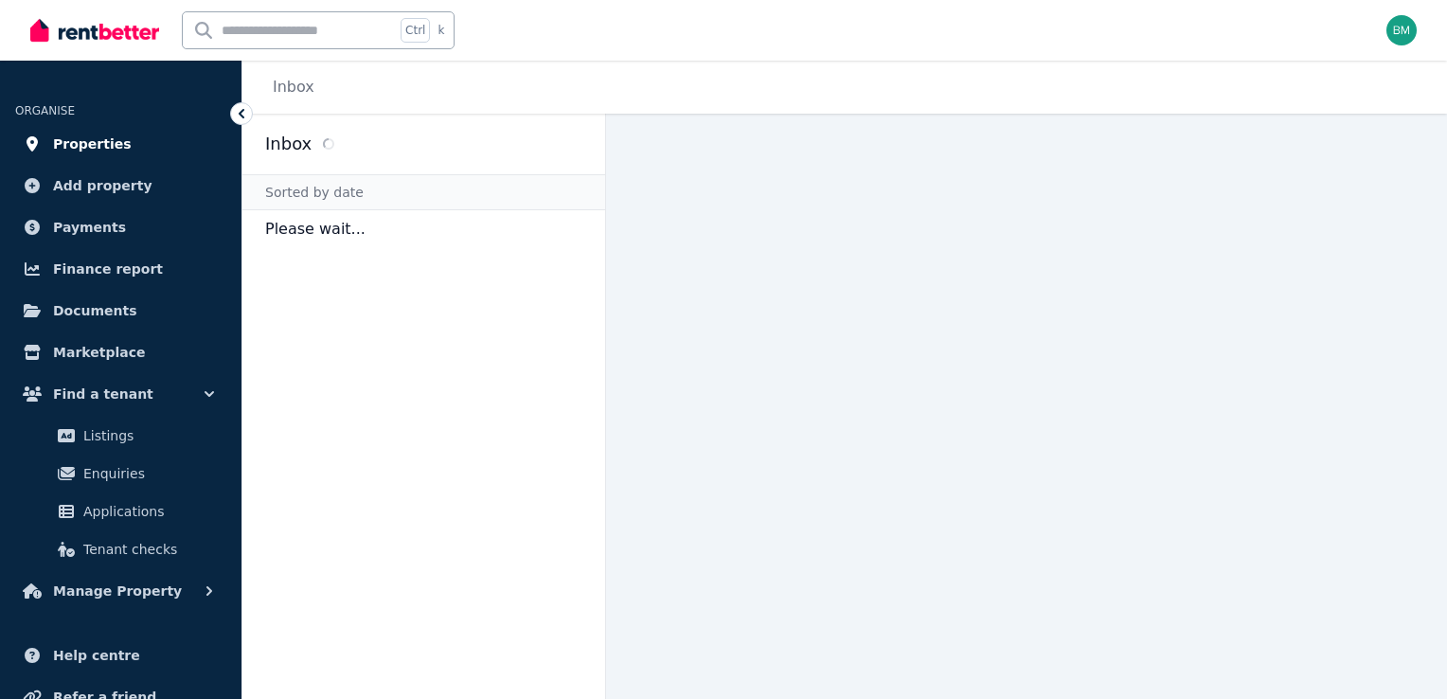
click at [91, 137] on span "Properties" at bounding box center [92, 144] width 79 height 23
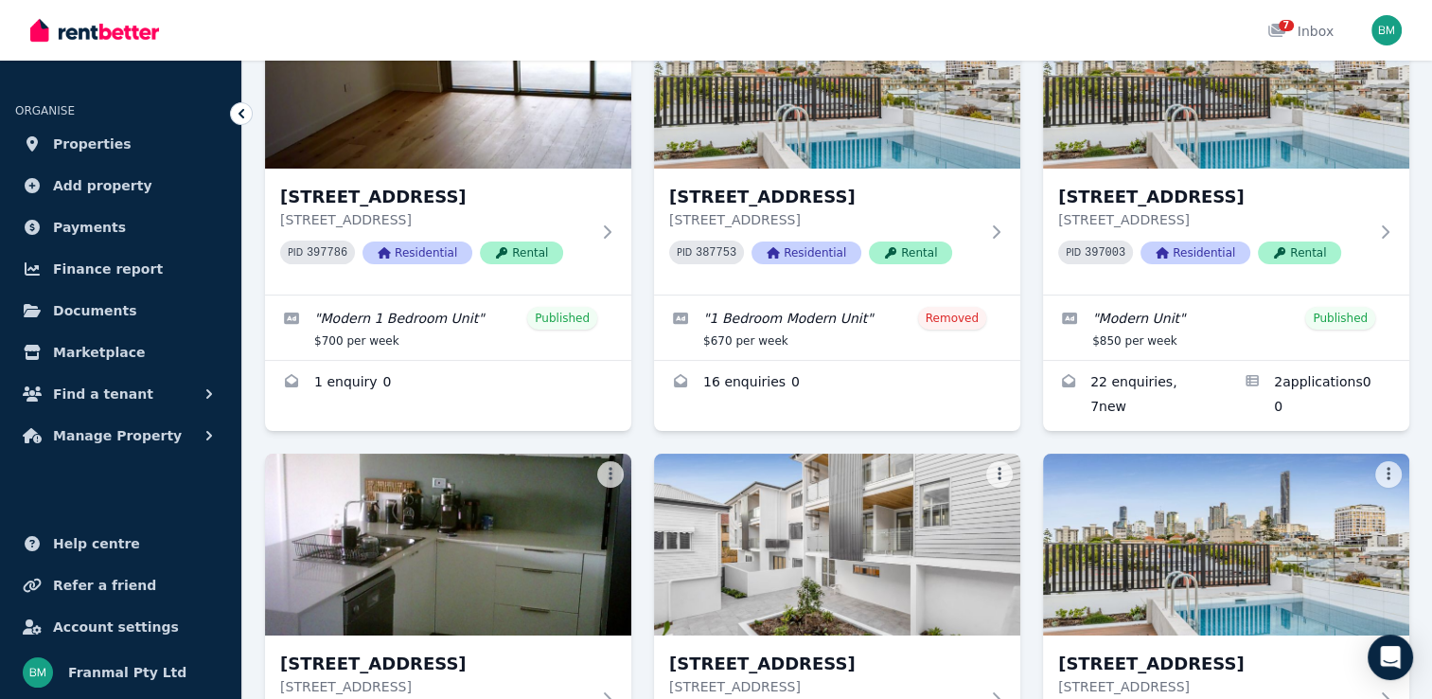
scroll to position [189, 0]
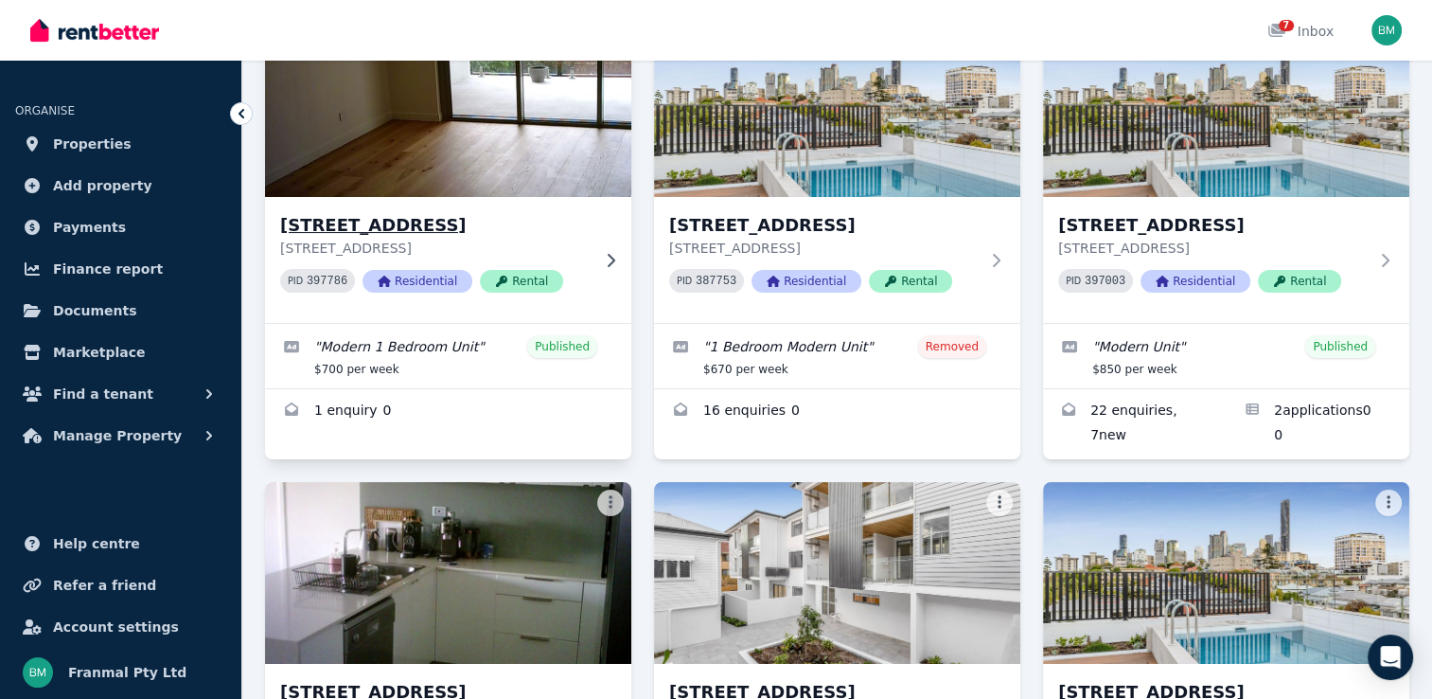
click at [500, 159] on img at bounding box center [448, 105] width 384 height 191
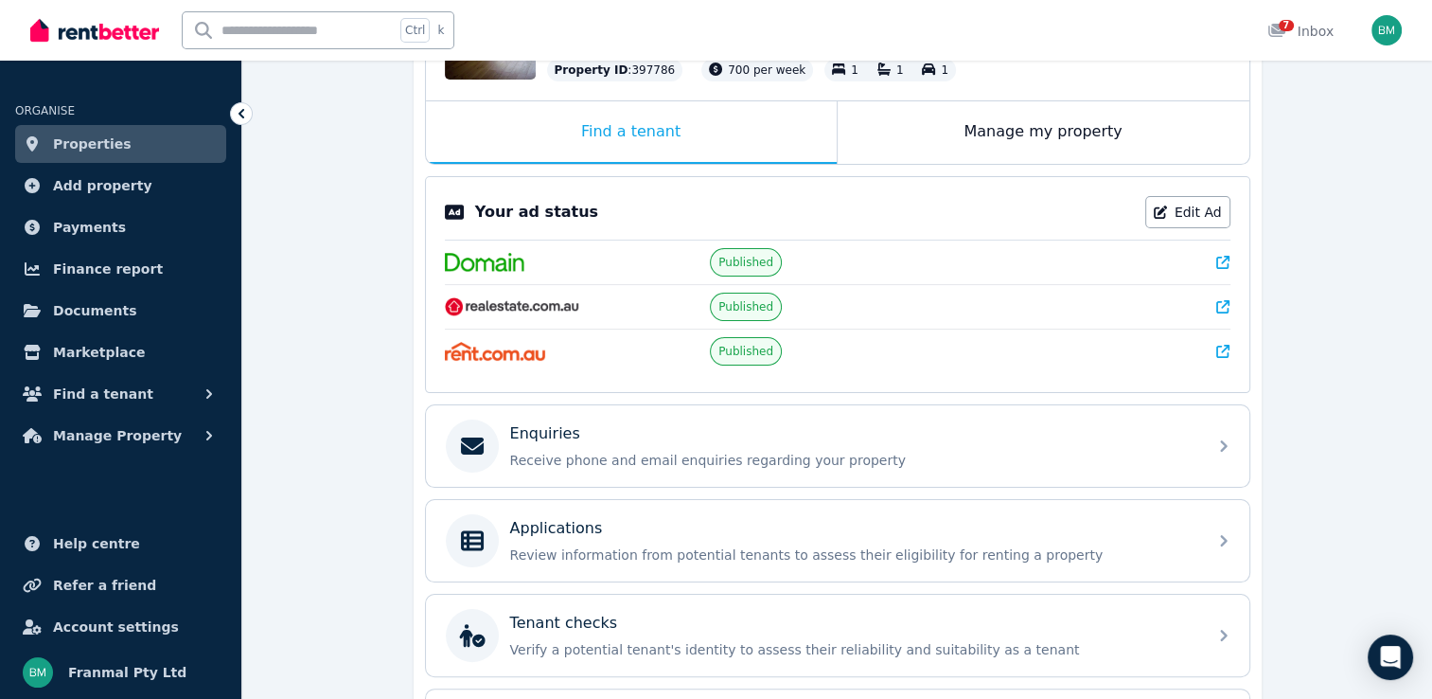
scroll to position [329, 0]
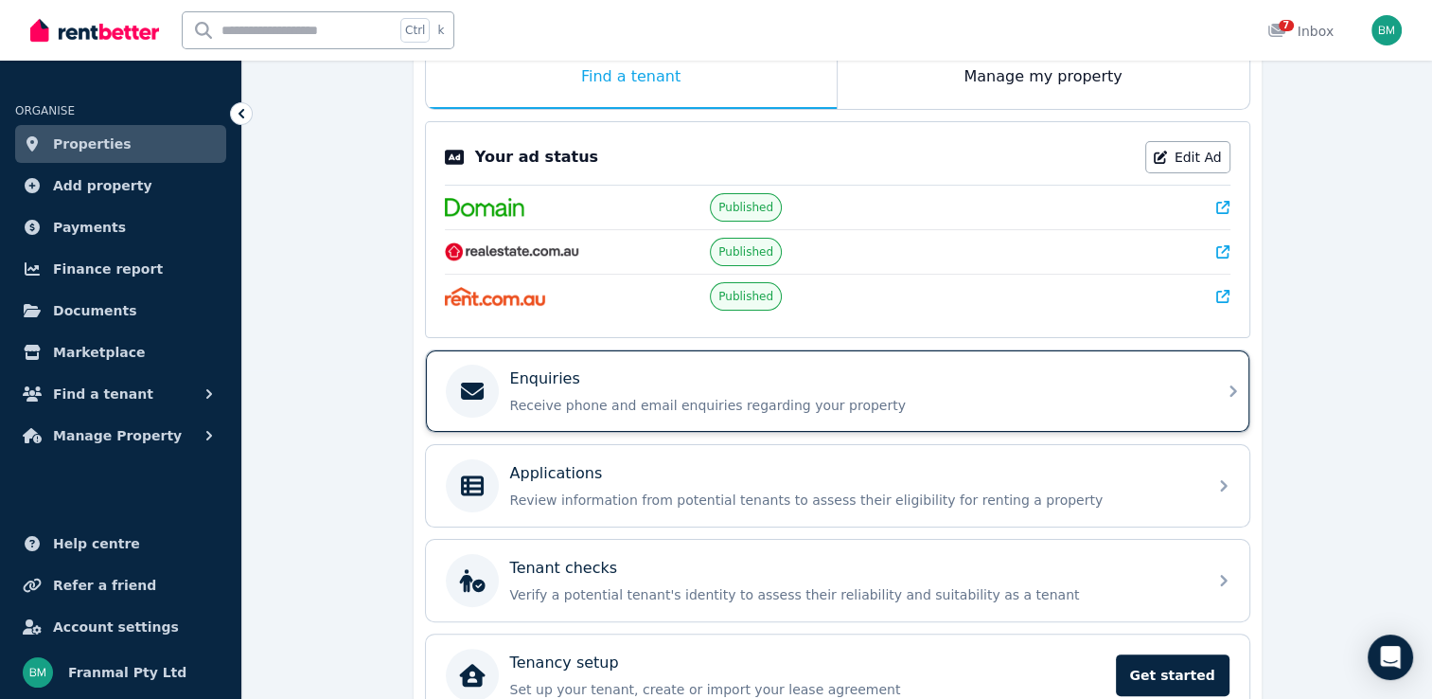
click at [920, 396] on p "Receive phone and email enquiries regarding your property" at bounding box center [852, 405] width 685 height 19
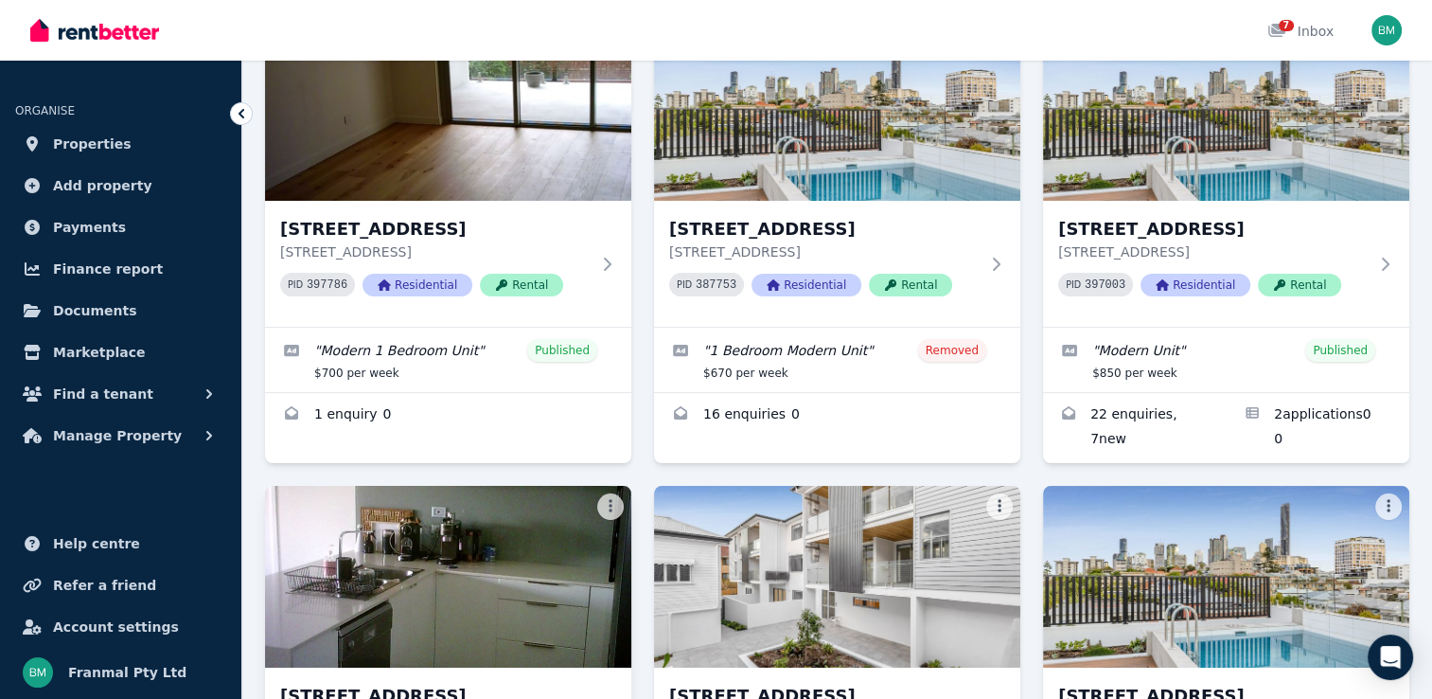
scroll to position [189, 0]
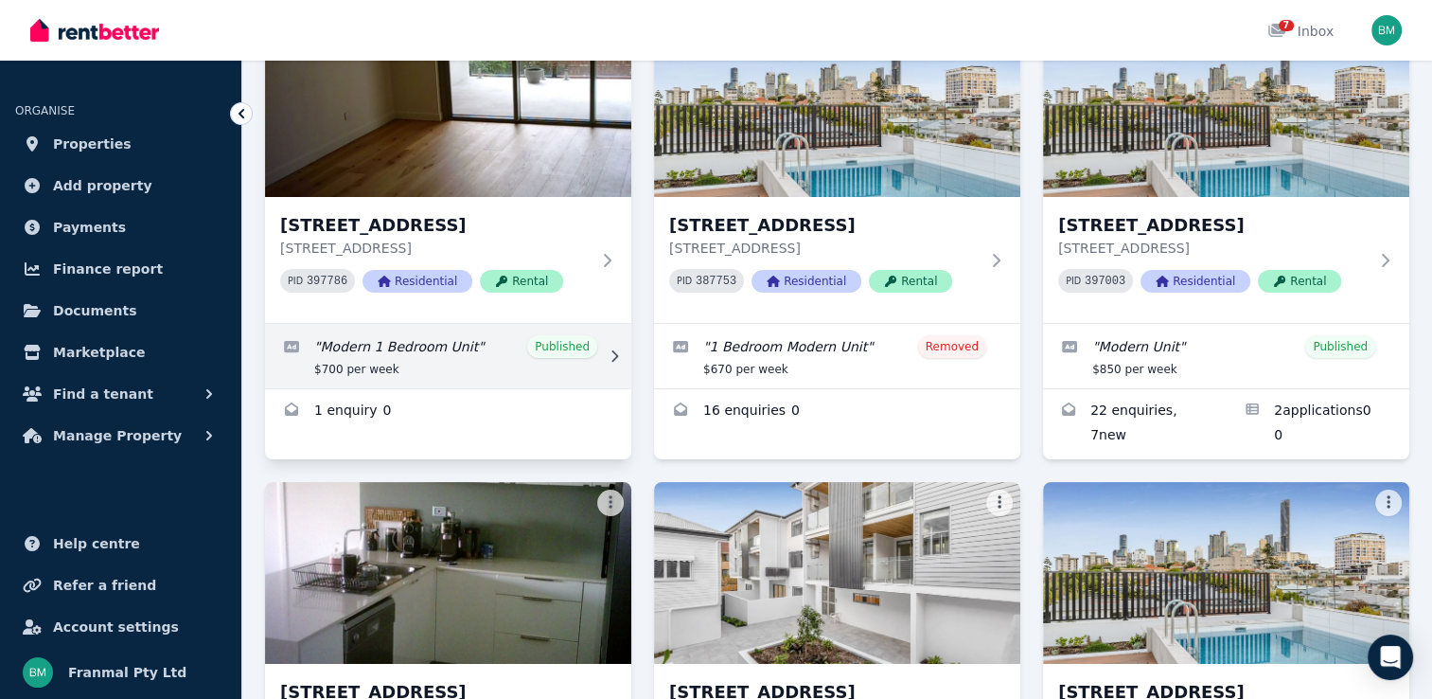
click at [504, 370] on link "Edit listing: Modern 1 Bedroom Unit" at bounding box center [448, 356] width 366 height 64
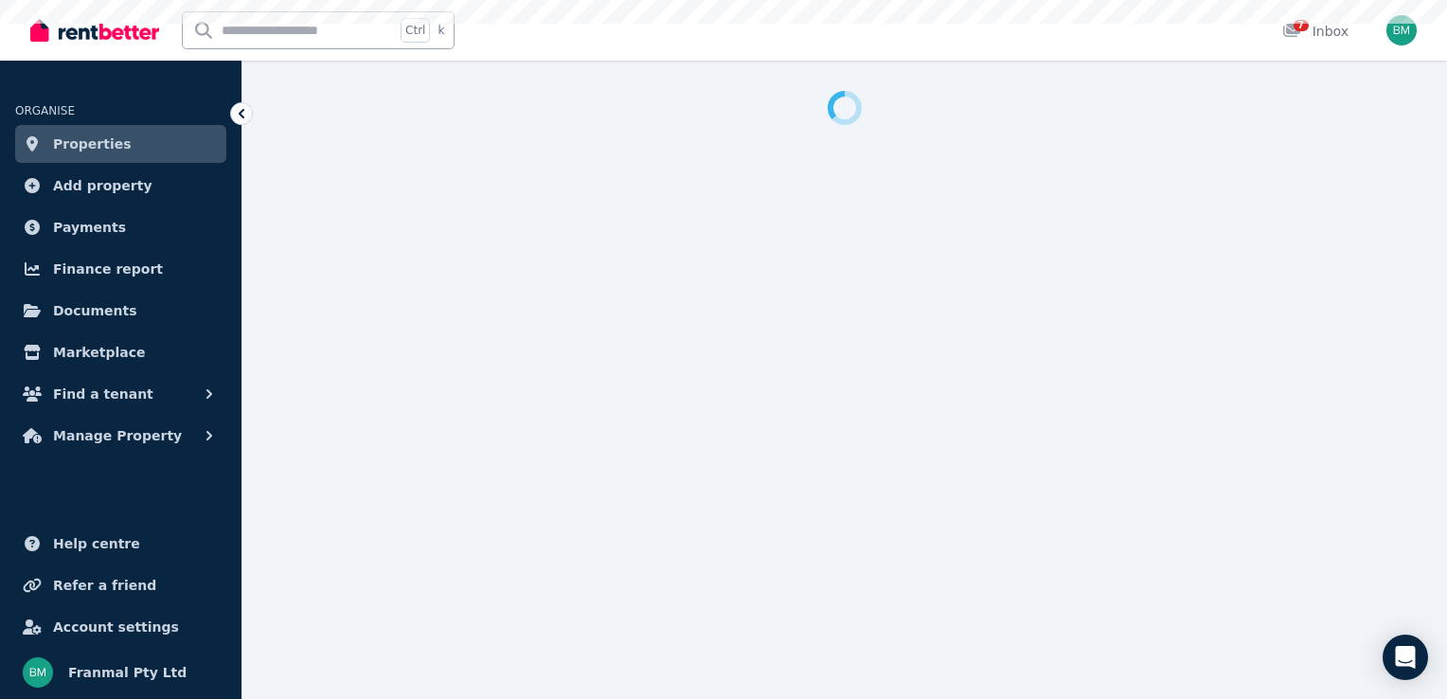
select select "***"
select select "**********"
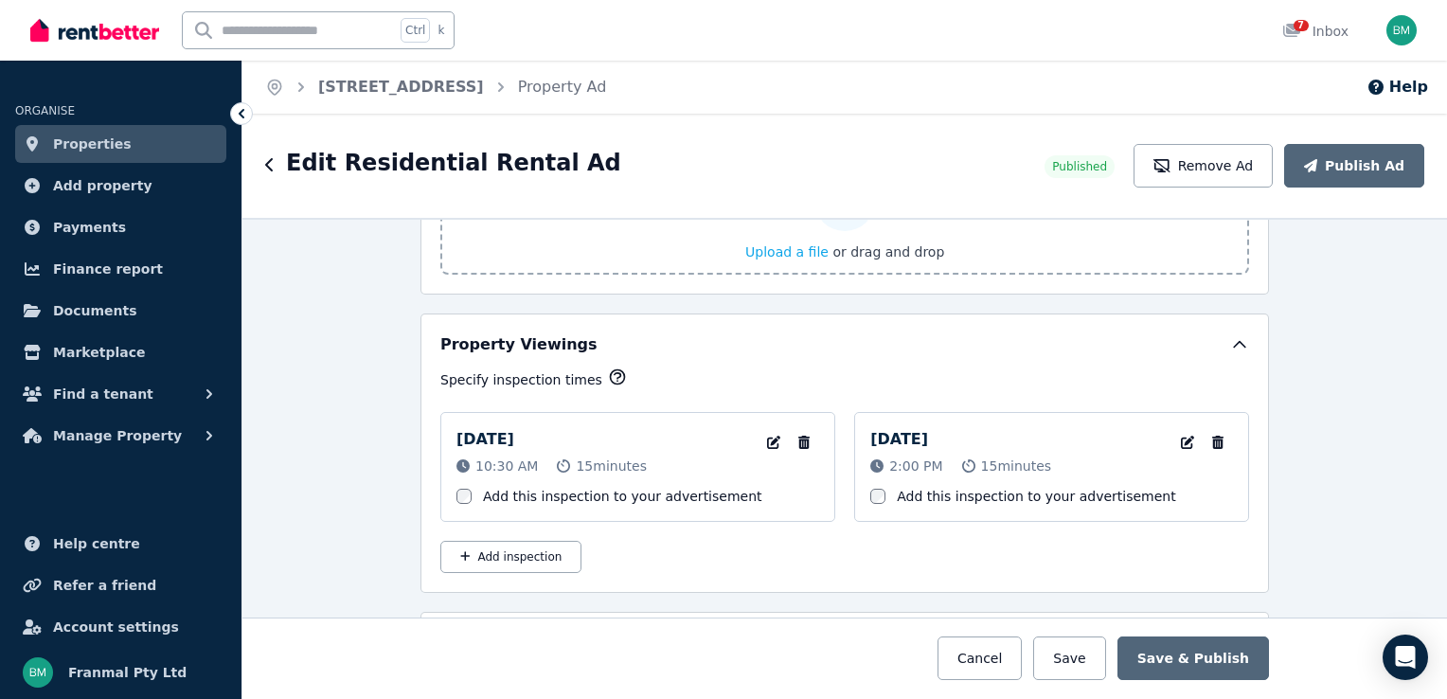
scroll to position [2840, 0]
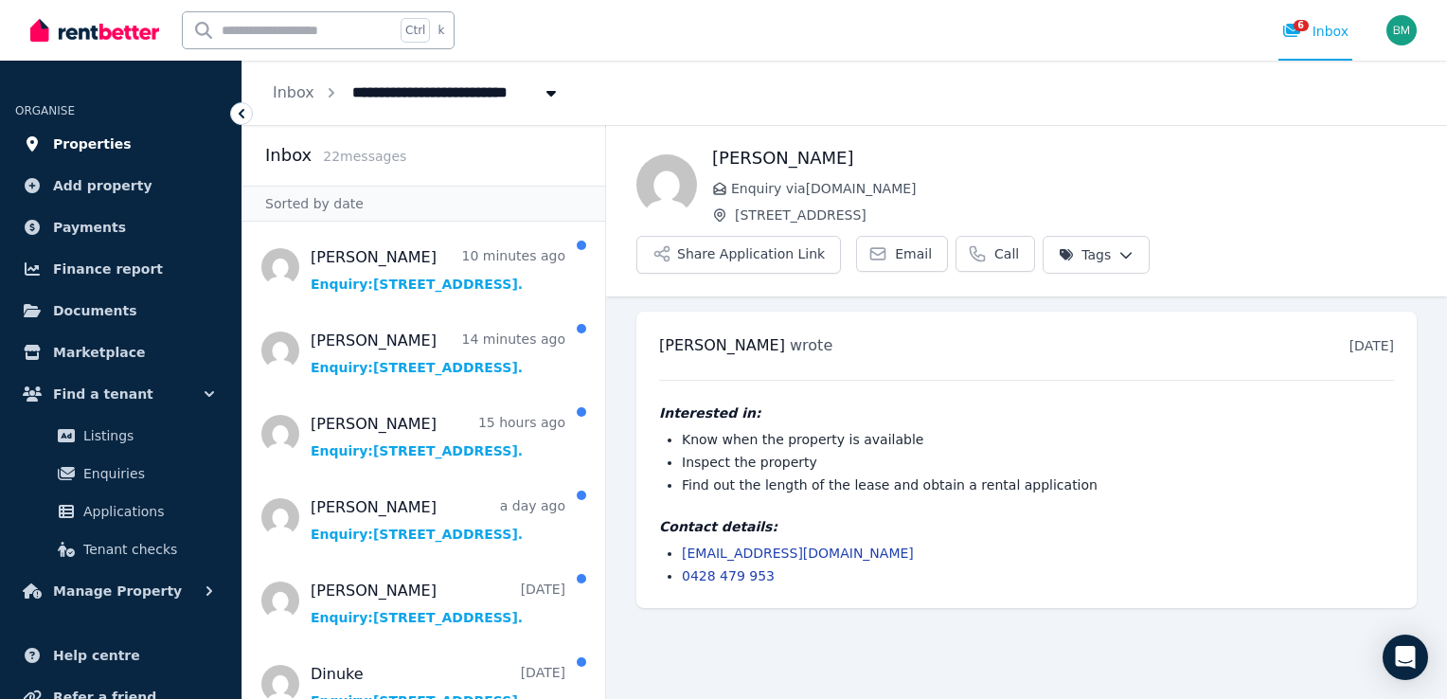
click at [97, 134] on span "Properties" at bounding box center [92, 144] width 79 height 23
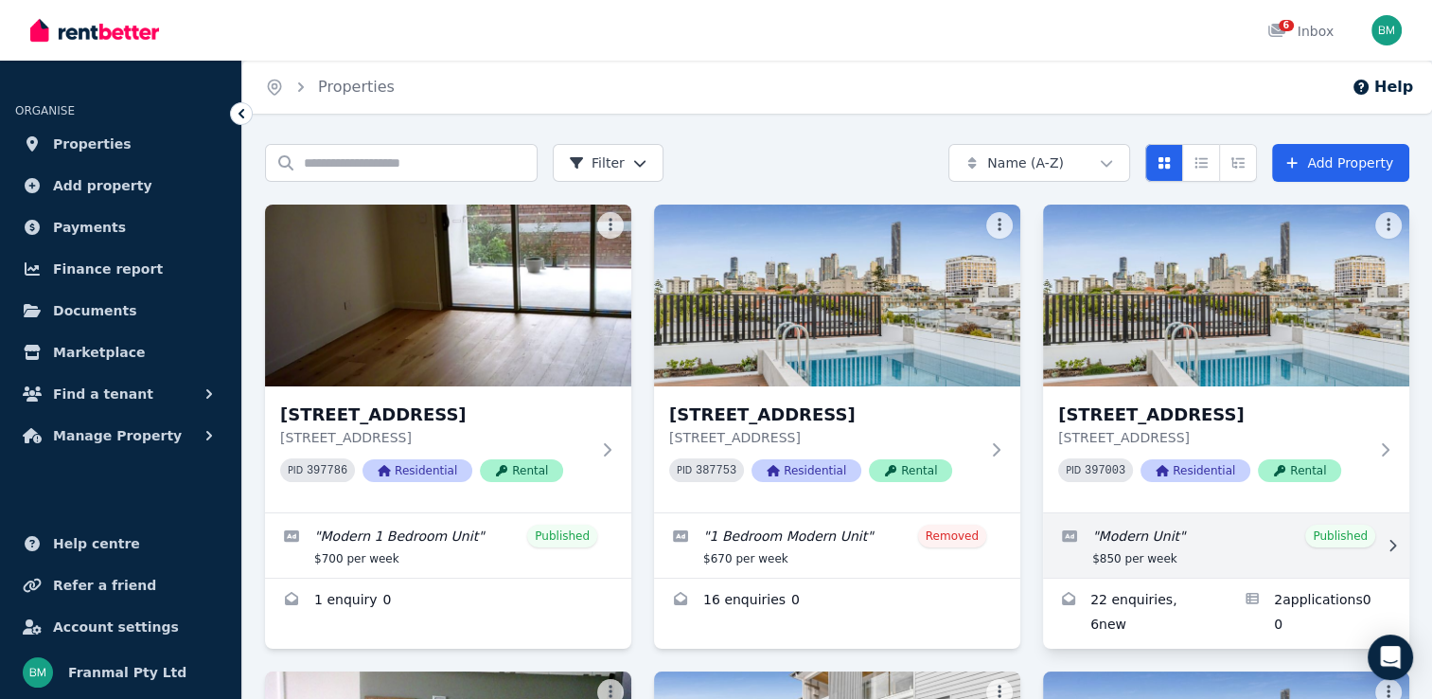
click at [1260, 546] on link "Edit listing: Modern Unit" at bounding box center [1226, 545] width 366 height 64
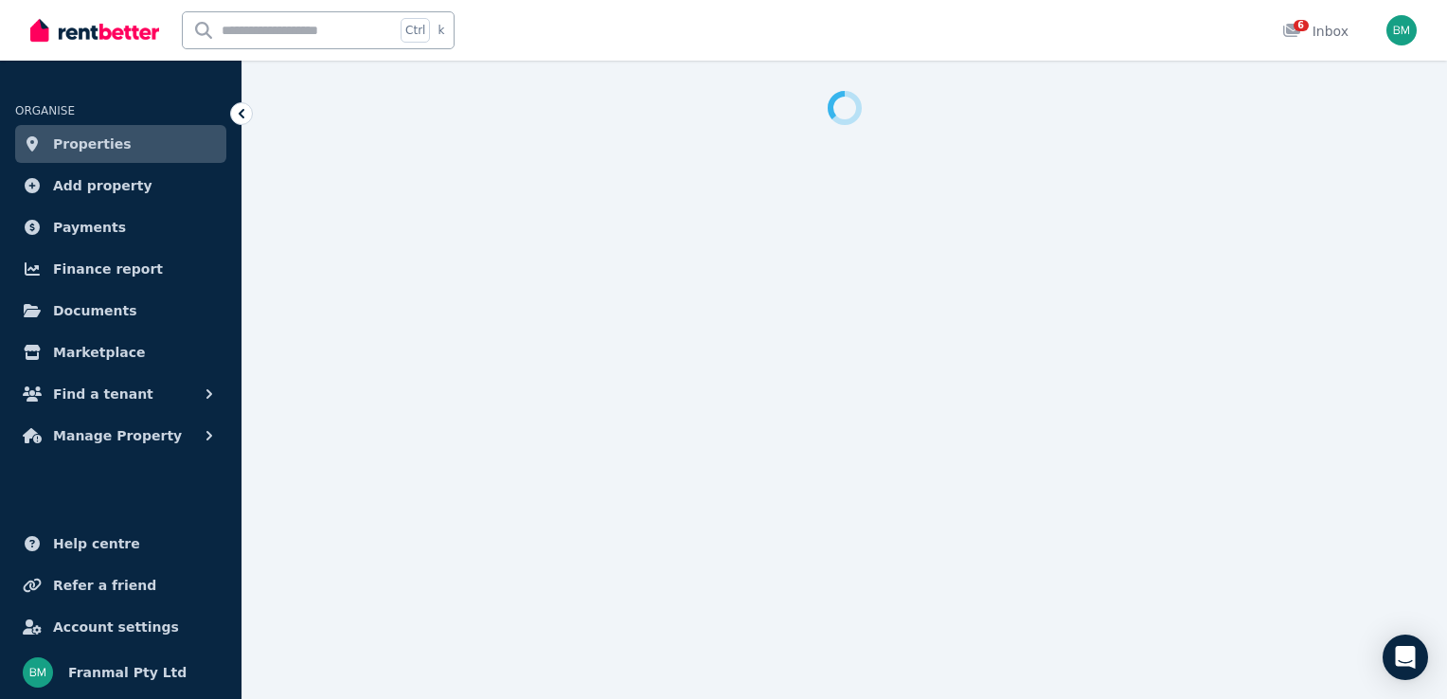
select select "**********"
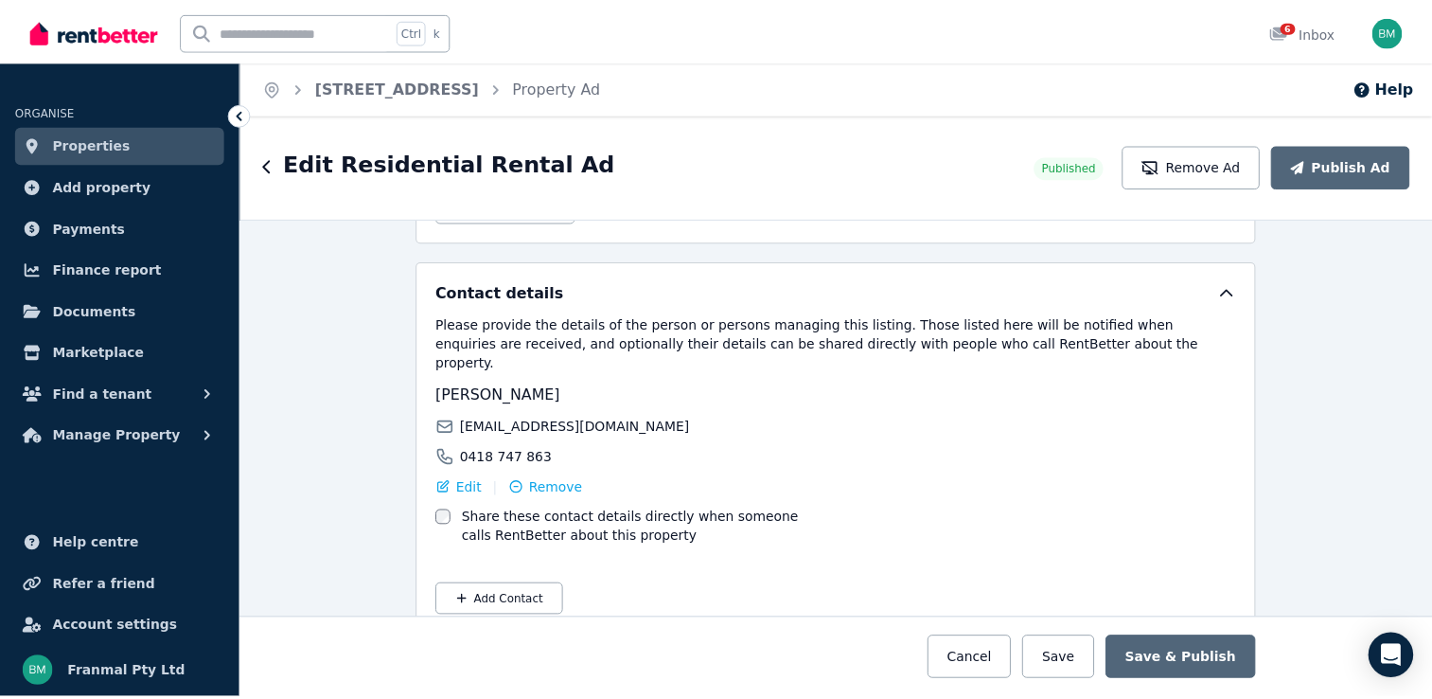
scroll to position [3234, 0]
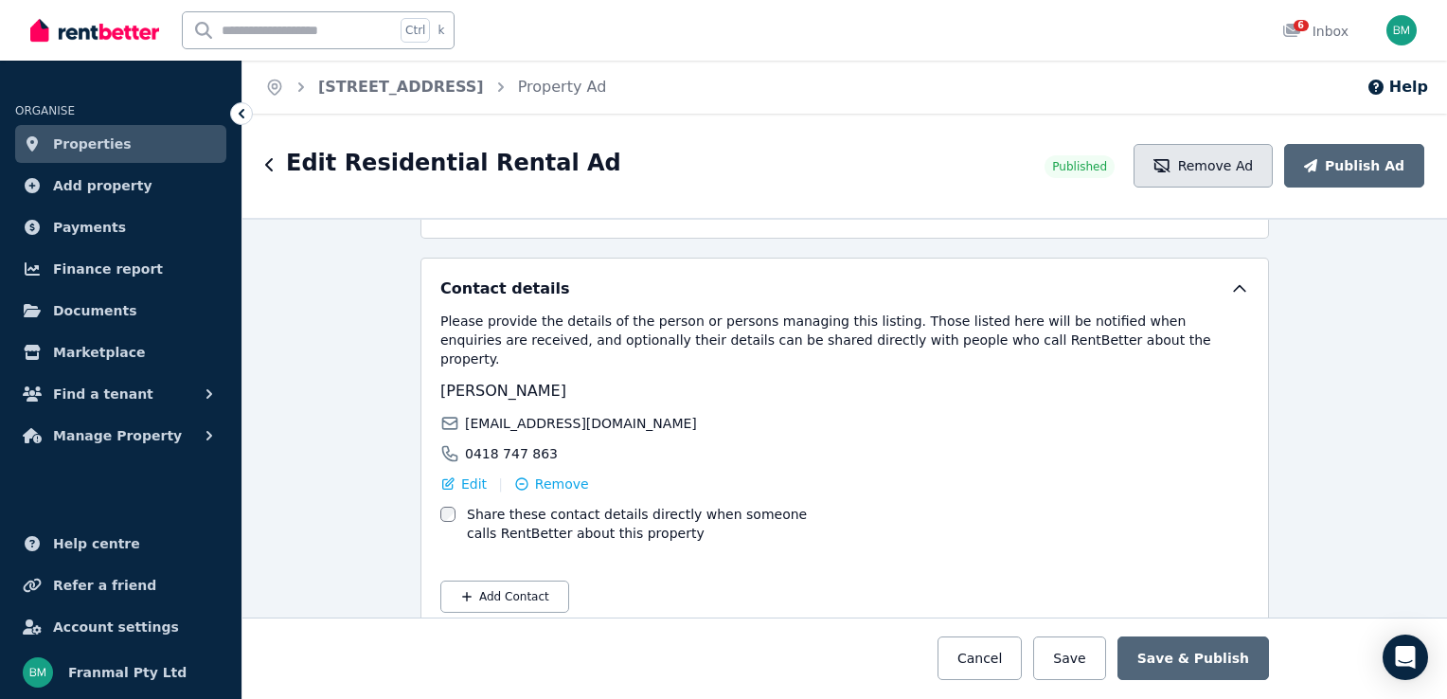
click at [1221, 163] on button "Remove Ad" at bounding box center [1202, 166] width 139 height 44
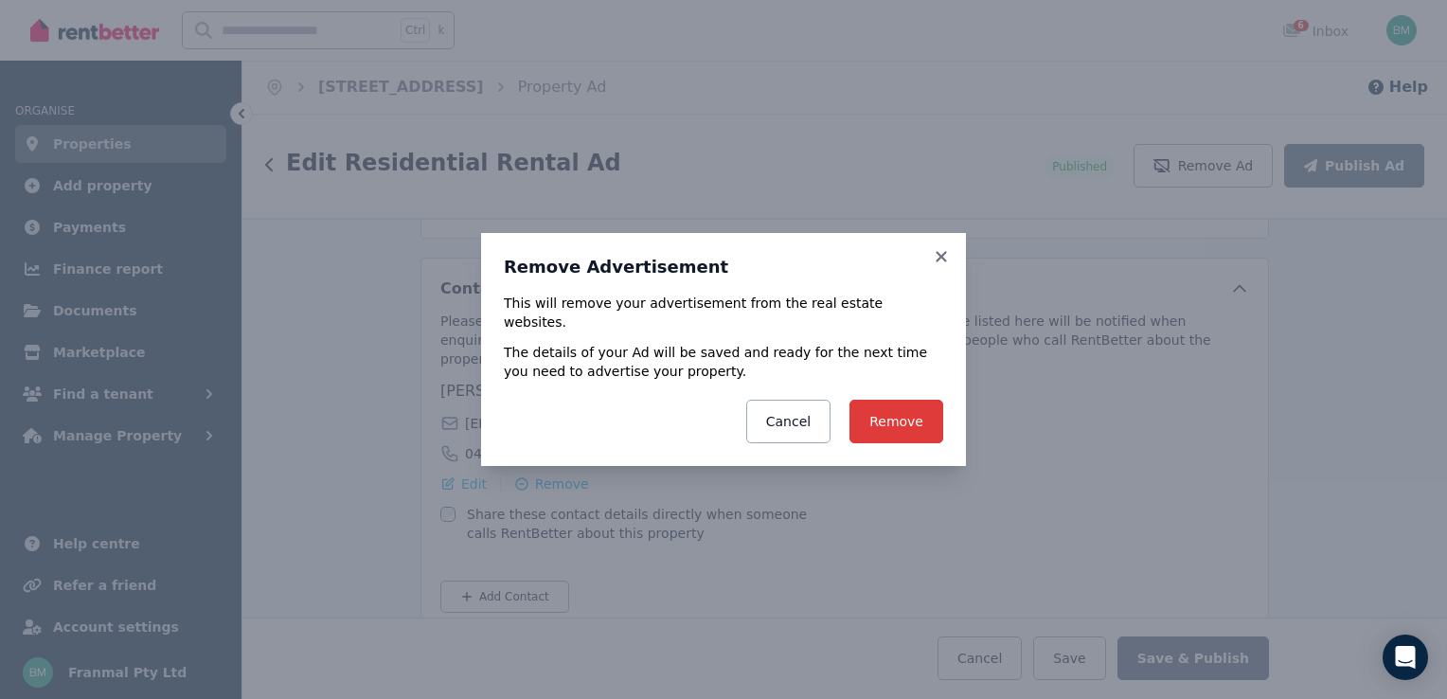
click at [904, 410] on button "Remove" at bounding box center [896, 422] width 94 height 44
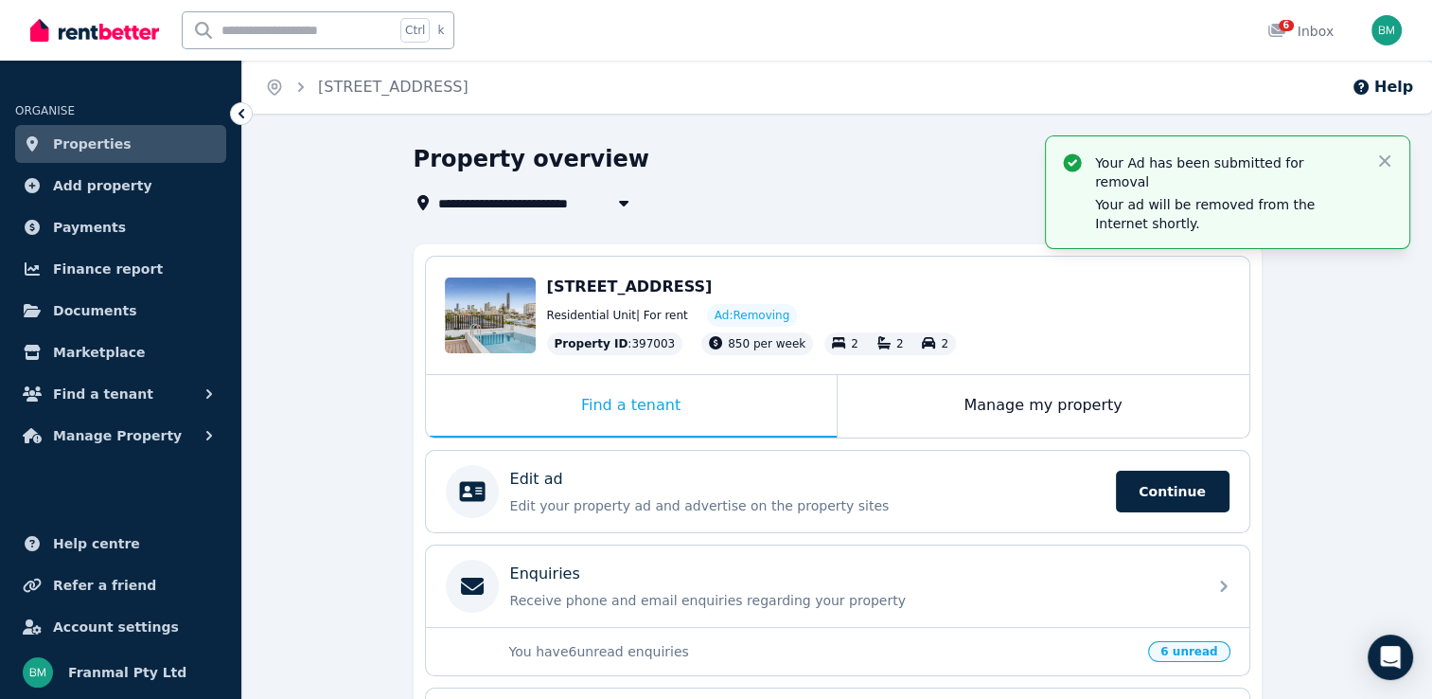
click at [132, 141] on link "Properties" at bounding box center [120, 144] width 211 height 38
